Goal: Task Accomplishment & Management: Complete application form

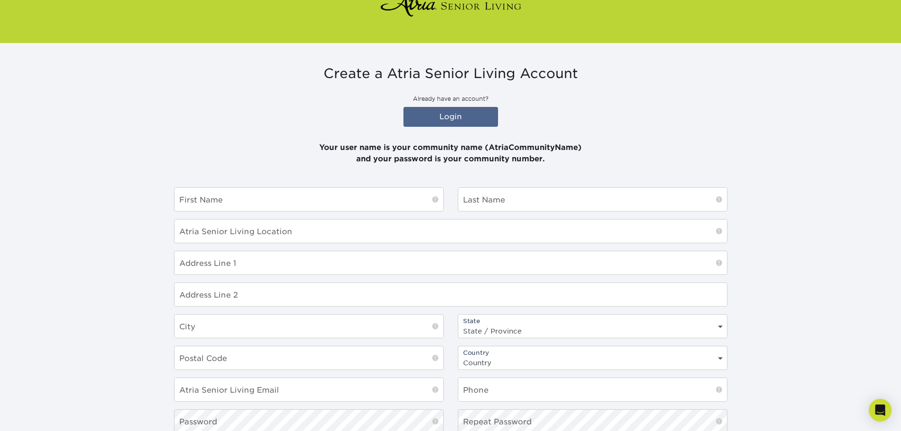
scroll to position [47, 0]
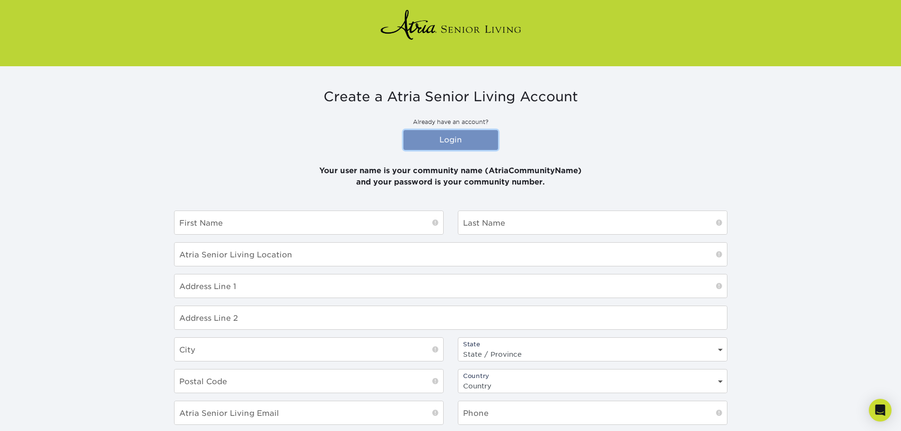
click at [454, 139] on link "Login" at bounding box center [450, 140] width 95 height 20
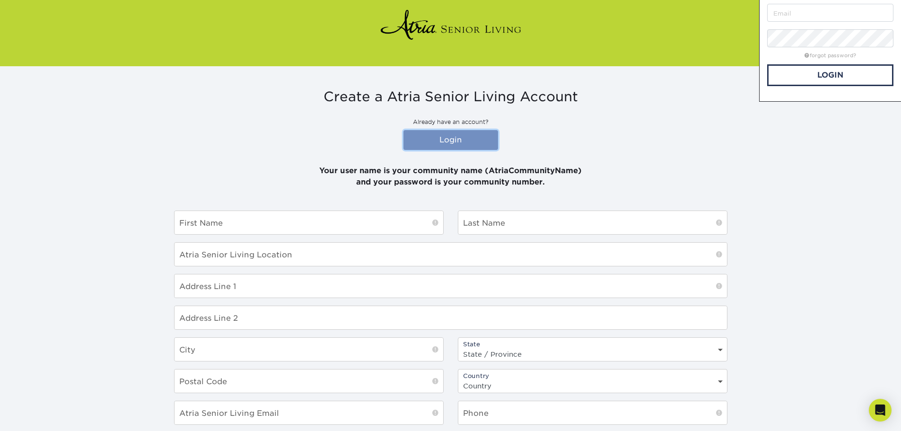
scroll to position [0, 0]
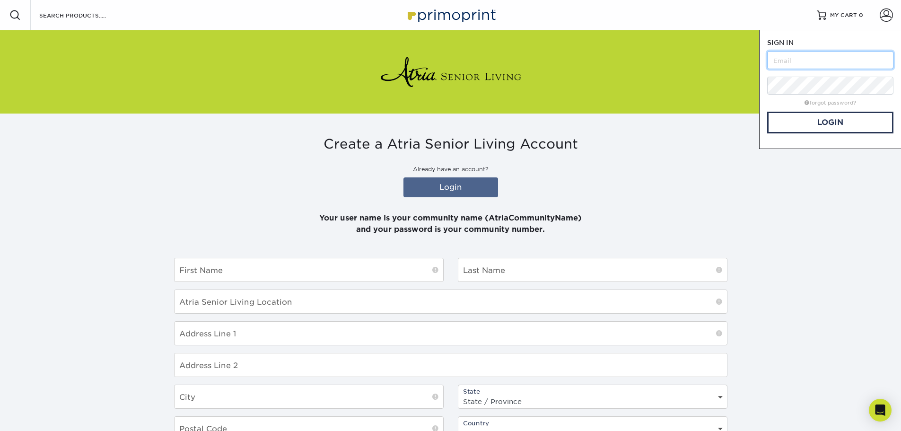
click at [793, 54] on input "text" at bounding box center [830, 60] width 126 height 18
type input "[PERSON_NAME].[PERSON_NAME]"
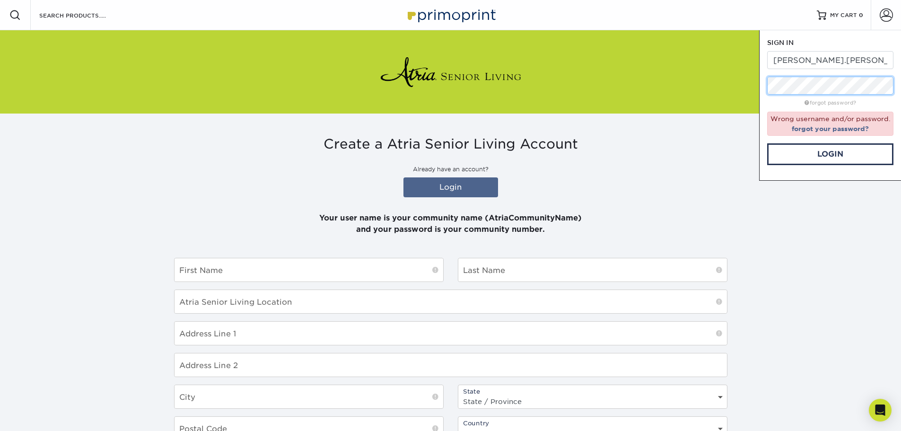
click at [698, 90] on div "Resources Menu Search Products Account SIGN IN CREATE AN ACCOUNT [PERSON_NAME].…" at bounding box center [450, 302] width 901 height 604
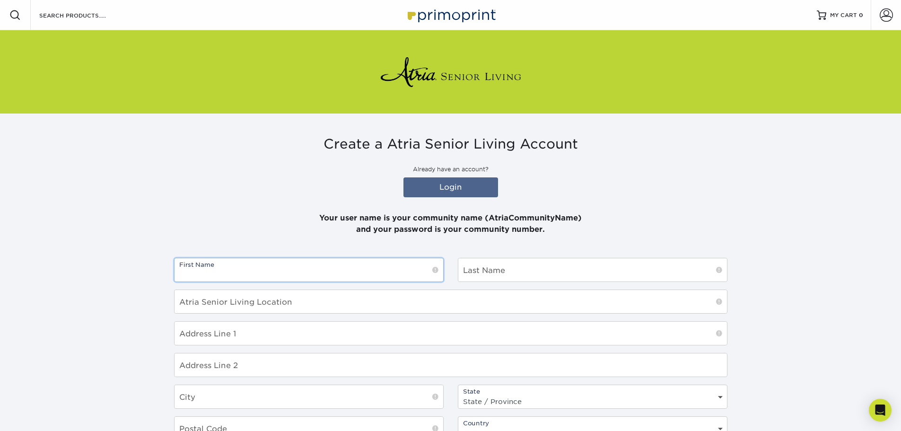
click at [365, 265] on input "text" at bounding box center [308, 269] width 269 height 23
type input "[PERSON_NAME]"
type input "[STREET_ADDRESS][PERSON_NAME]"
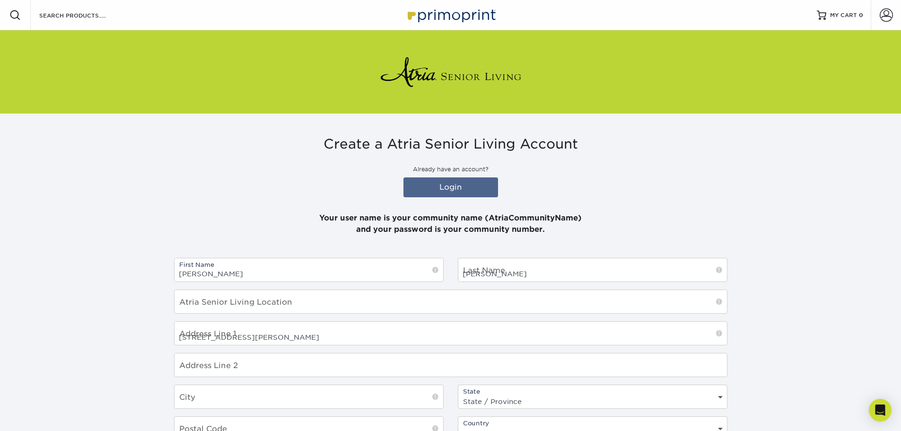
type input "[GEOGRAPHIC_DATA]"
select select "CA"
type input "95945"
select select "US"
type input "5302721055"
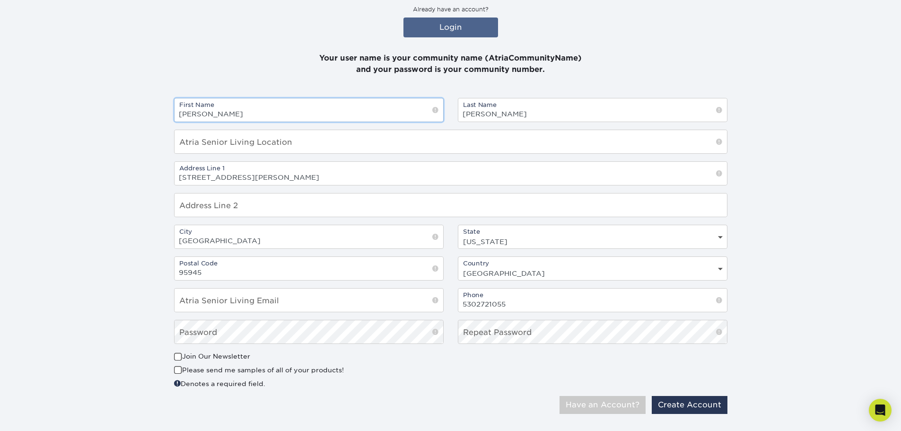
scroll to position [177, 0]
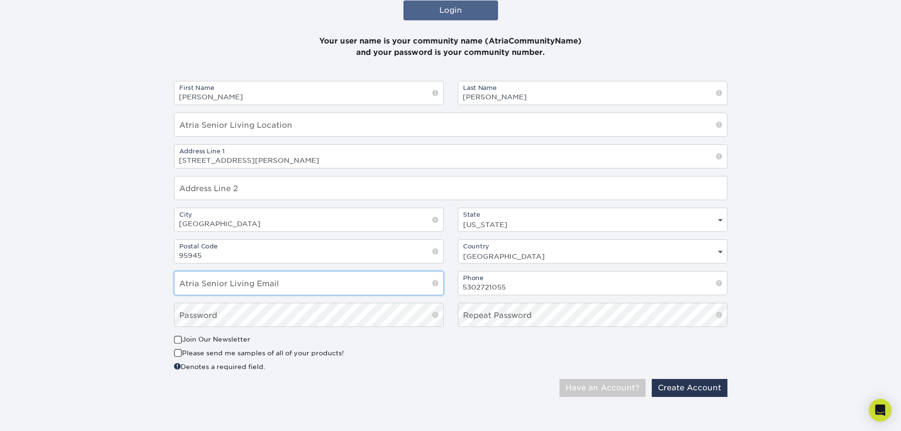
click at [342, 286] on input "email" at bounding box center [308, 282] width 269 height 23
click at [342, 287] on input "email" at bounding box center [308, 282] width 269 height 23
click at [421, 287] on input "email" at bounding box center [308, 282] width 269 height 23
click at [438, 368] on div "Denotes a required field." at bounding box center [308, 366] width 269 height 10
drag, startPoint x: 218, startPoint y: 283, endPoint x: 126, endPoint y: 283, distance: 92.2
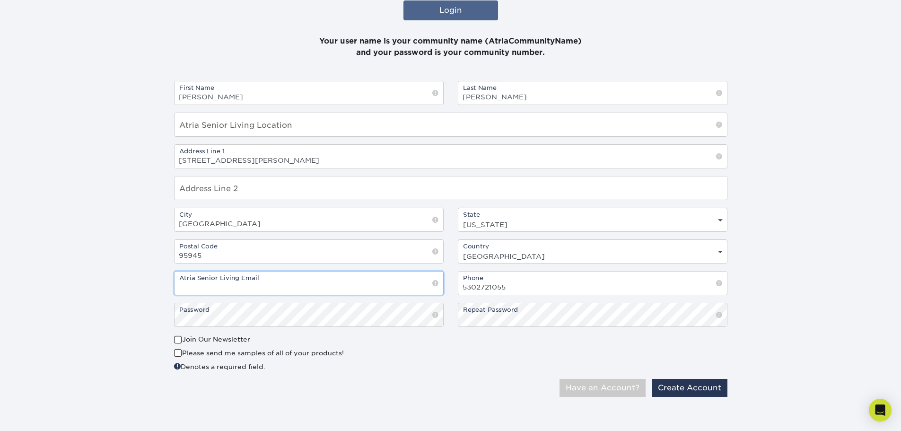
click at [126, 283] on section "Create a Atria Senior Living Account Already have an account? Login Your user n…" at bounding box center [450, 182] width 901 height 491
type input "[PERSON_NAME][EMAIL_ADDRESS][PERSON_NAME][DOMAIN_NAME]"
click at [680, 386] on button "Create Account" at bounding box center [689, 388] width 76 height 18
click at [372, 129] on input "text" at bounding box center [450, 124] width 552 height 23
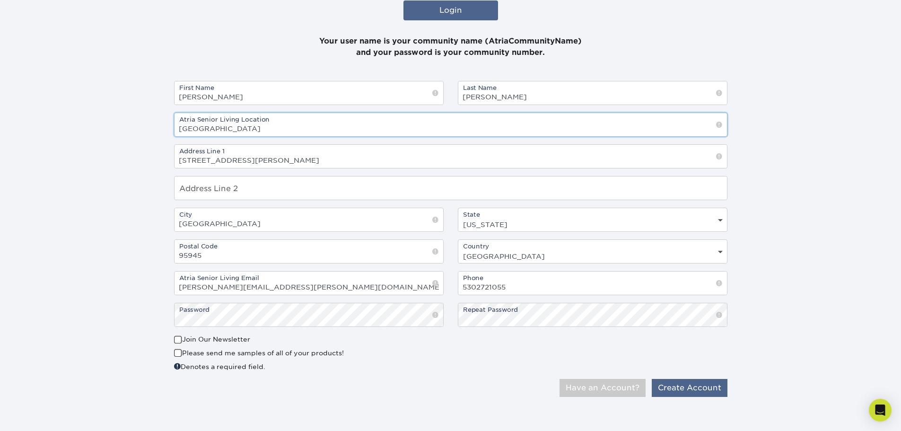
type input "[GEOGRAPHIC_DATA]"
click at [712, 390] on button "Create Account" at bounding box center [689, 388] width 76 height 18
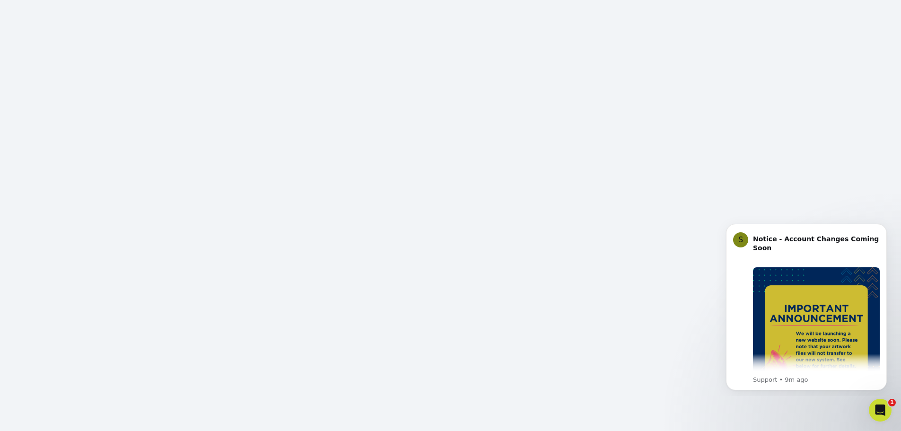
scroll to position [127, 0]
click at [819, 267] on img "Message content" at bounding box center [816, 330] width 127 height 127
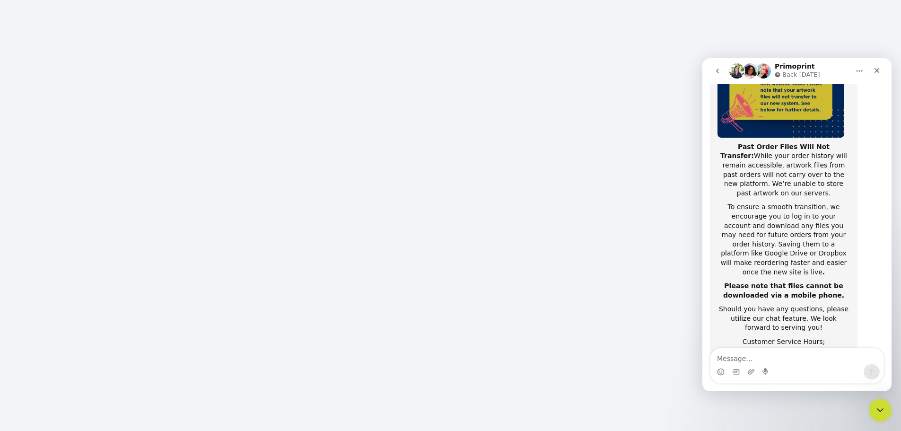
scroll to position [150, 0]
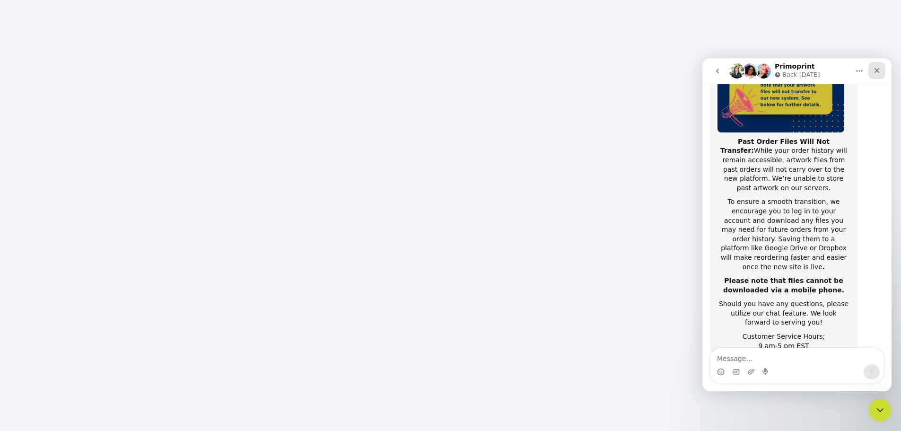
click at [878, 67] on icon "Close" at bounding box center [877, 71] width 8 height 8
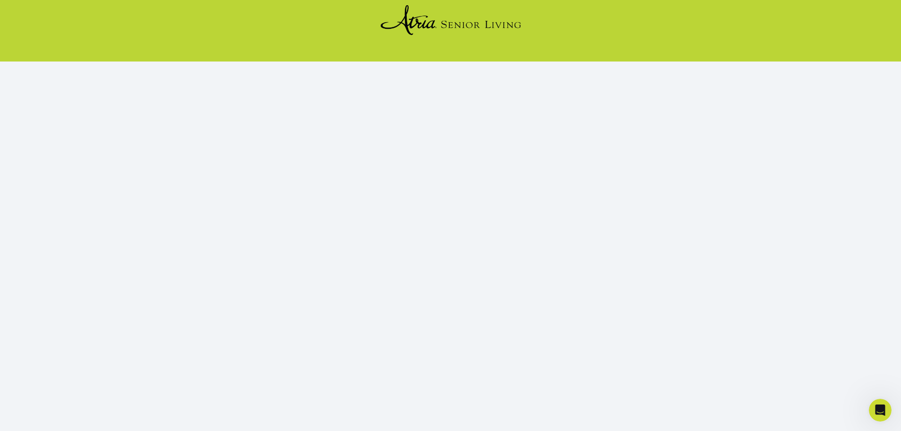
scroll to position [0, 0]
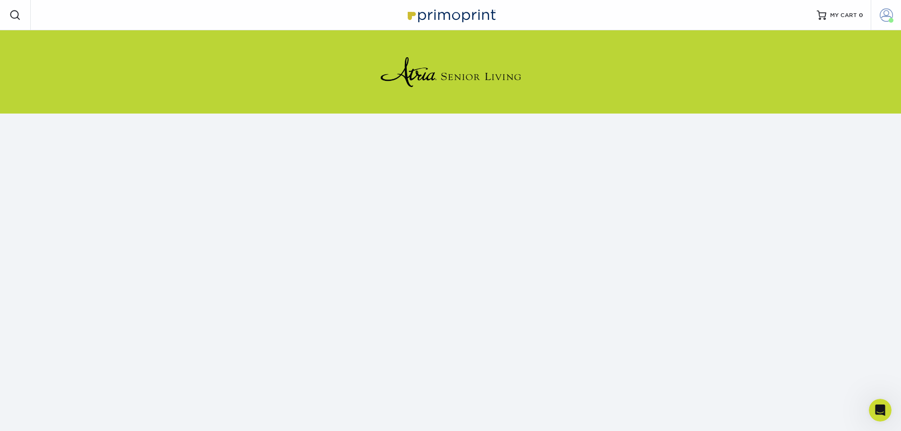
click at [886, 20] on span at bounding box center [885, 15] width 13 height 13
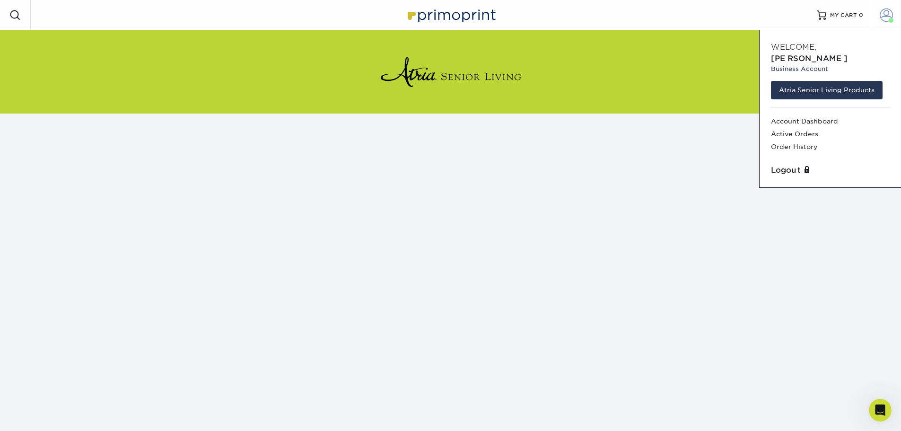
click at [886, 20] on span at bounding box center [885, 15] width 13 height 13
